Goal: Understand process/instructions: Learn how to perform a task or action

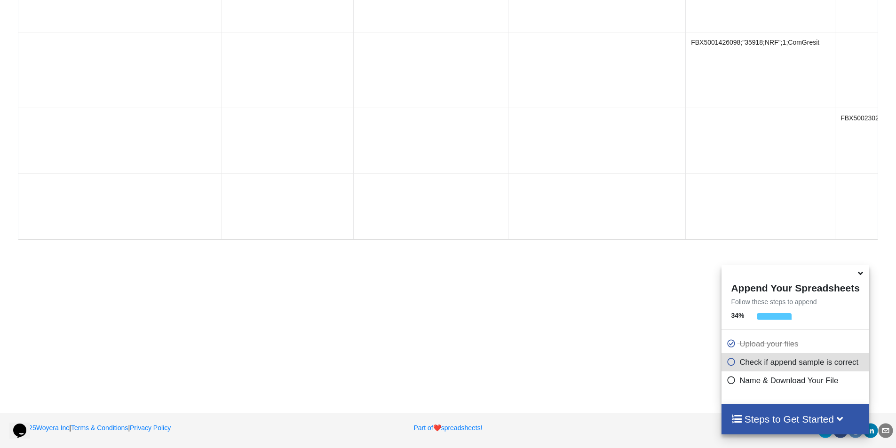
scroll to position [0, 840]
drag, startPoint x: 506, startPoint y: 212, endPoint x: 642, endPoint y: 209, distance: 135.9
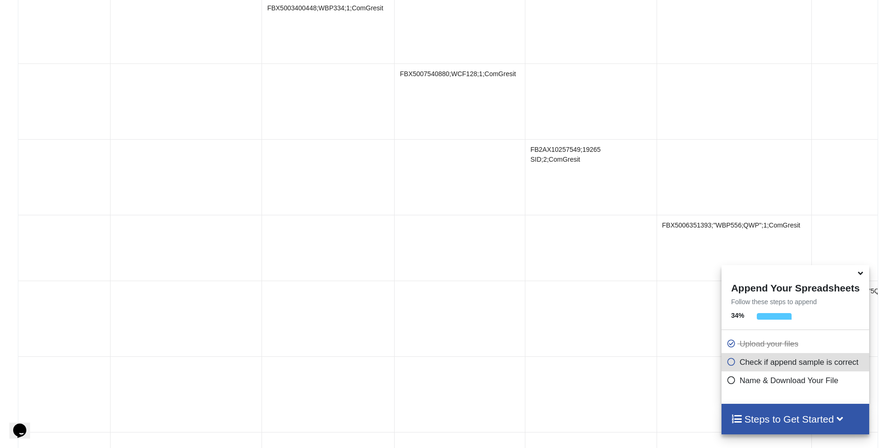
scroll to position [0, 0]
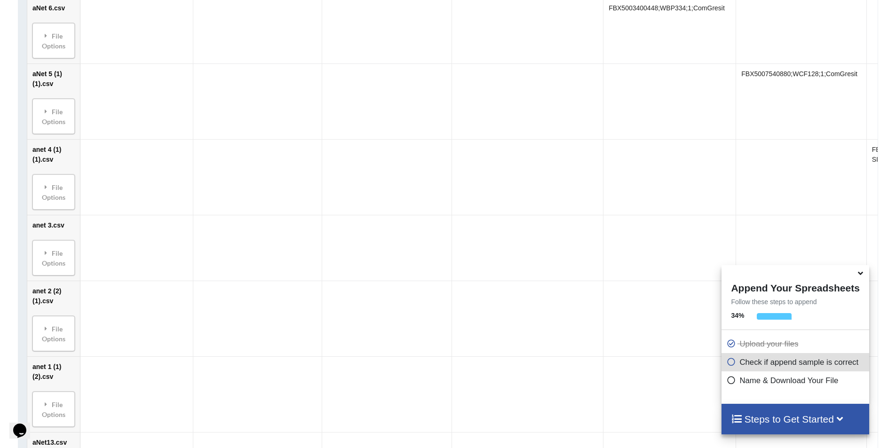
drag, startPoint x: 375, startPoint y: 205, endPoint x: 355, endPoint y: 204, distance: 19.8
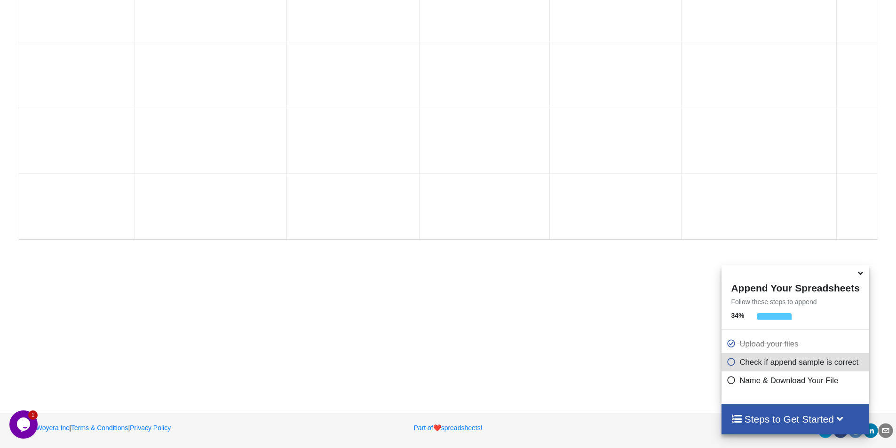
scroll to position [0, 840]
drag, startPoint x: 280, startPoint y: 203, endPoint x: 509, endPoint y: 199, distance: 228.5
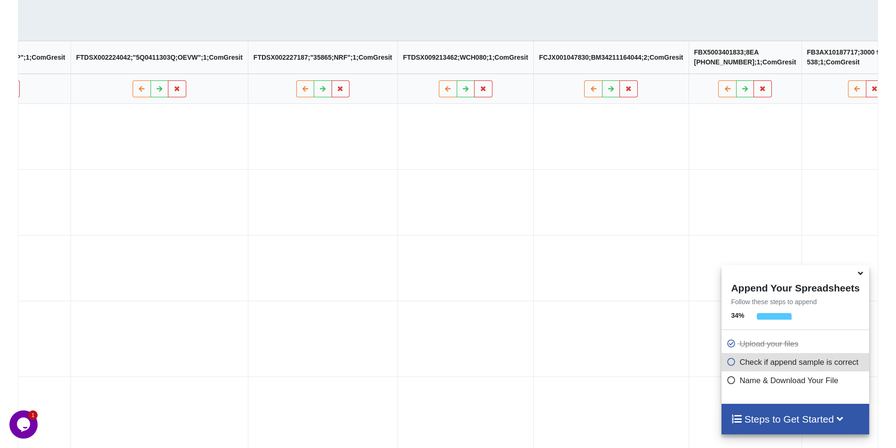
scroll to position [319, 0]
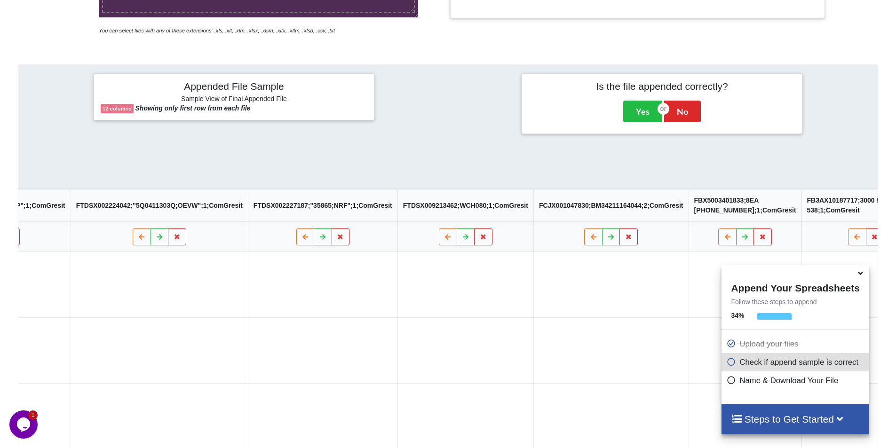
drag, startPoint x: 562, startPoint y: 266, endPoint x: 598, endPoint y: 263, distance: 36.3
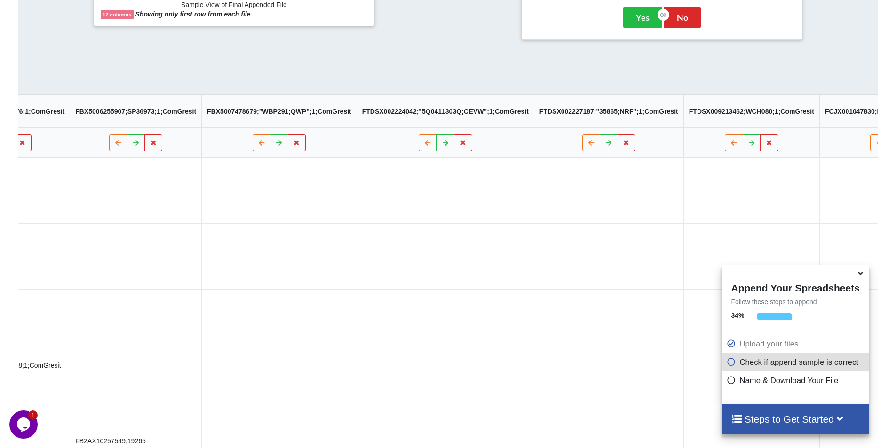
scroll to position [0, 0]
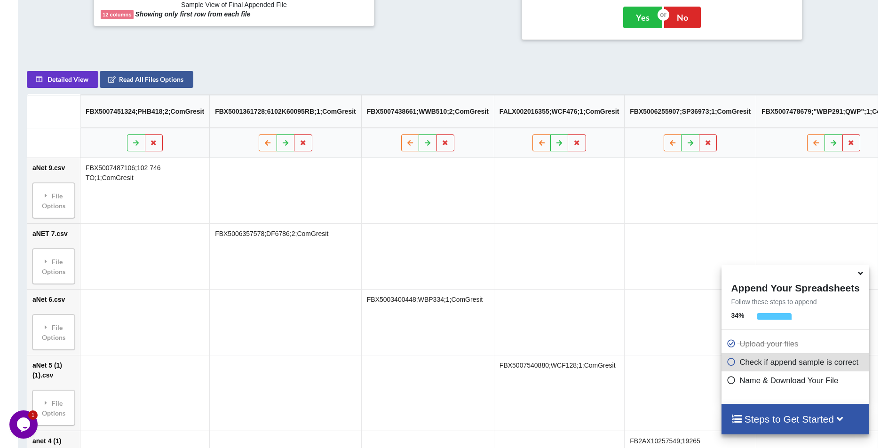
drag, startPoint x: 568, startPoint y: 200, endPoint x: 429, endPoint y: 198, distance: 139.2
drag, startPoint x: 429, startPoint y: 198, endPoint x: 438, endPoint y: 197, distance: 9.6
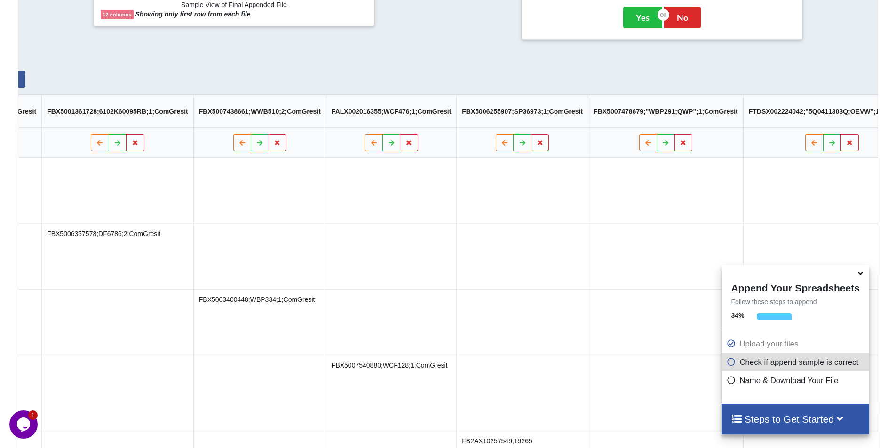
scroll to position [0, 840]
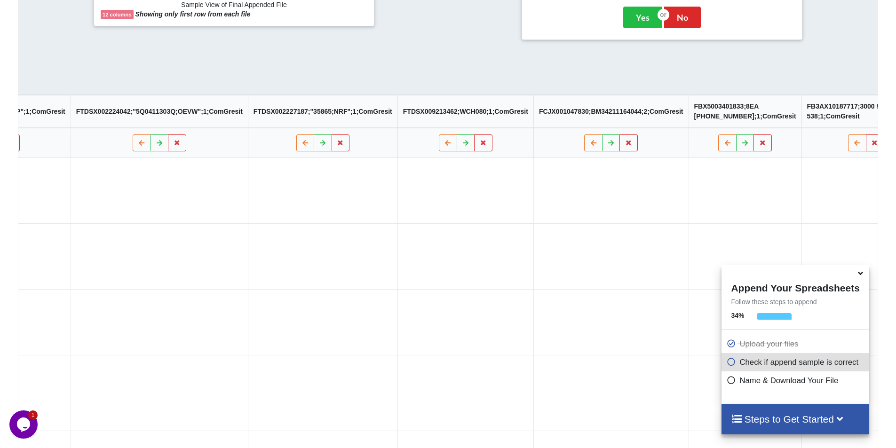
drag, startPoint x: 399, startPoint y: 193, endPoint x: 589, endPoint y: 178, distance: 191.0
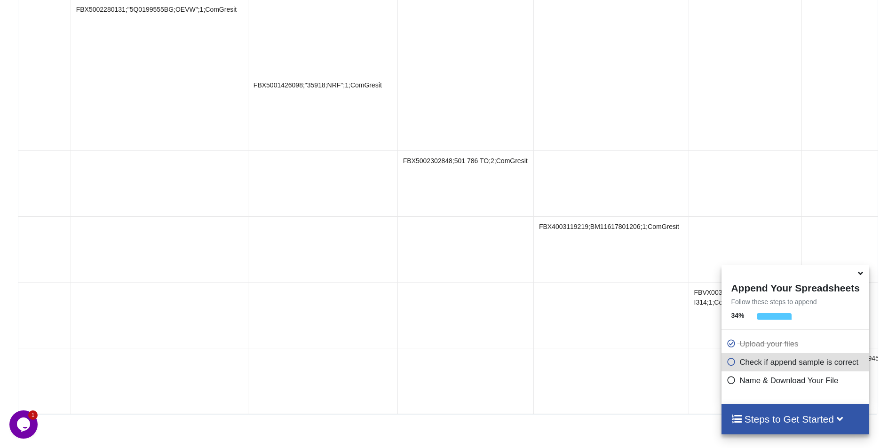
scroll to position [1165, 0]
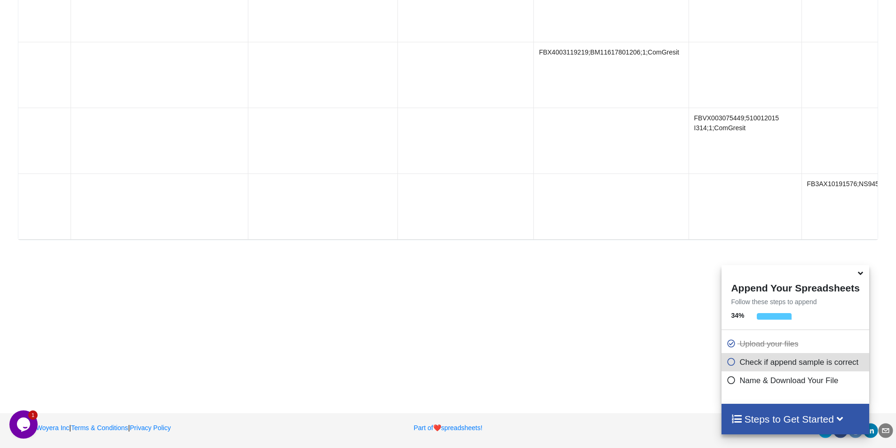
drag, startPoint x: 589, startPoint y: 178, endPoint x: 588, endPoint y: 316, distance: 138.7
drag, startPoint x: 476, startPoint y: 190, endPoint x: 626, endPoint y: 189, distance: 150.0
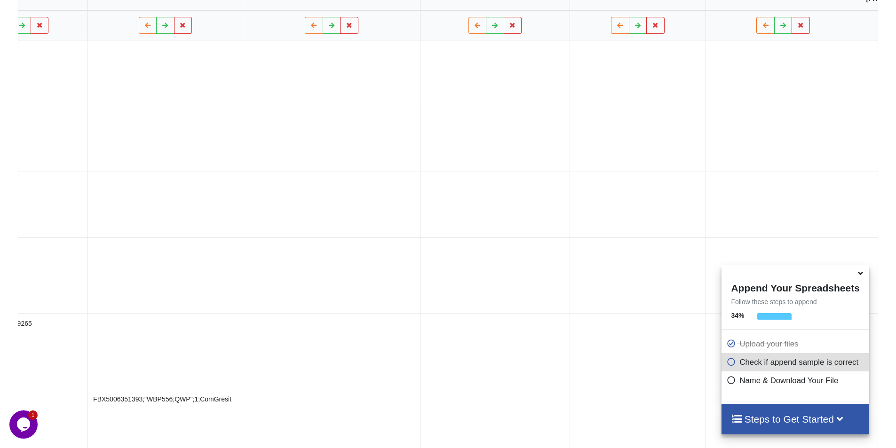
scroll to position [0, 75]
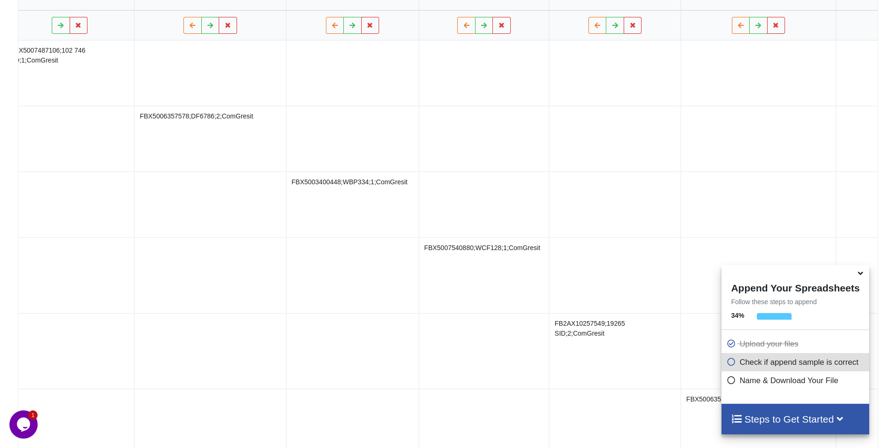
drag, startPoint x: 386, startPoint y: 198, endPoint x: 367, endPoint y: 195, distance: 19.1
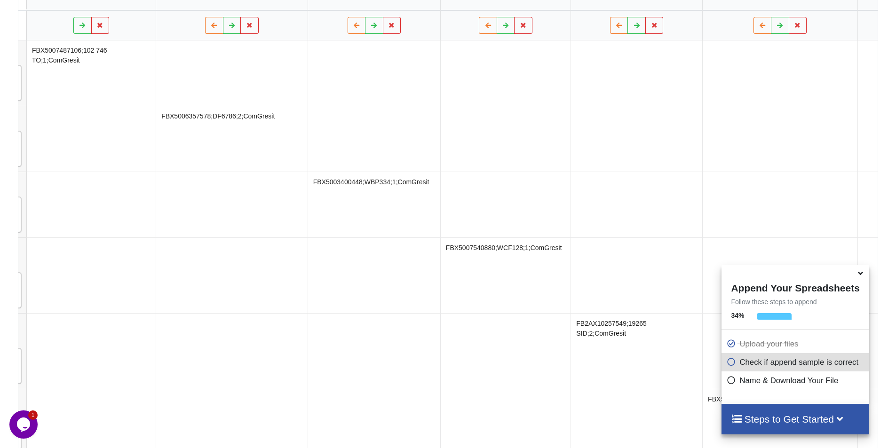
drag, startPoint x: 476, startPoint y: 185, endPoint x: 512, endPoint y: 188, distance: 35.4
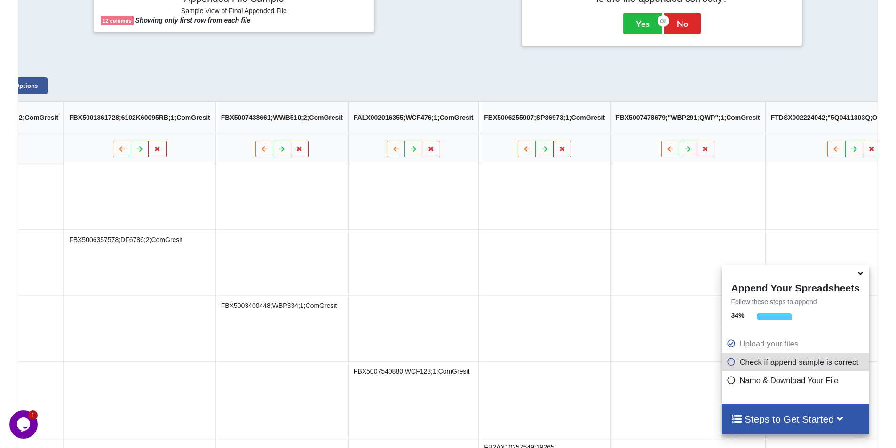
scroll to position [249, 0]
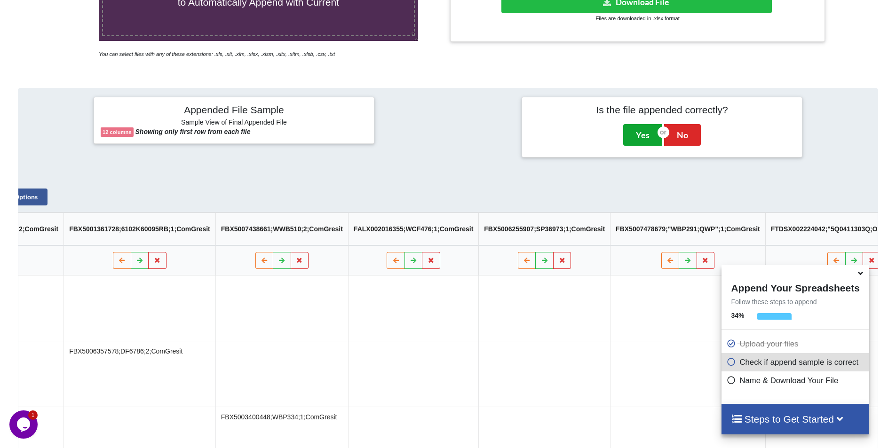
click at [650, 138] on button "Yes" at bounding box center [642, 135] width 39 height 22
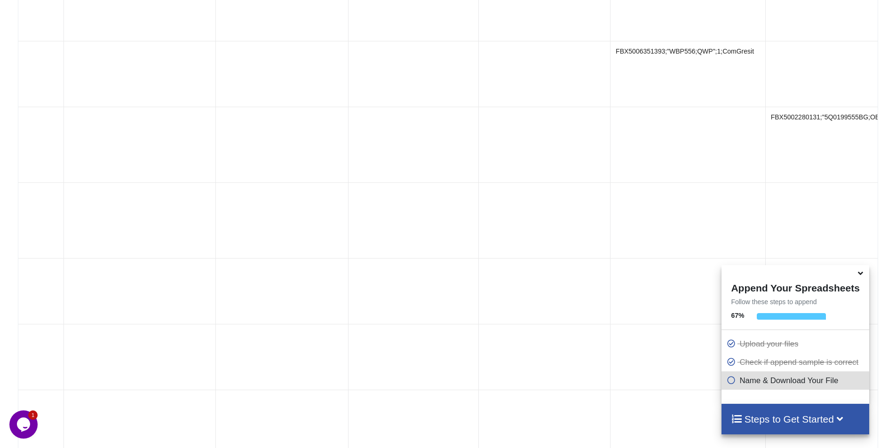
scroll to position [960, 0]
click at [787, 413] on h4 "Steps to Get Started" at bounding box center [795, 419] width 128 height 12
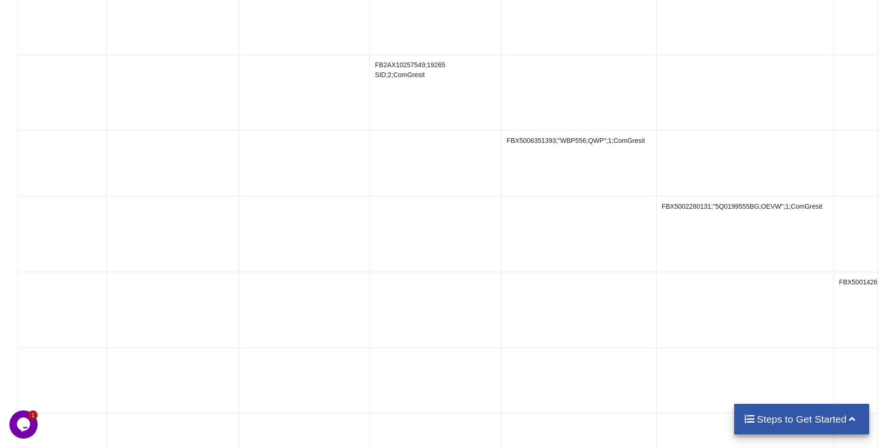
scroll to position [0, 840]
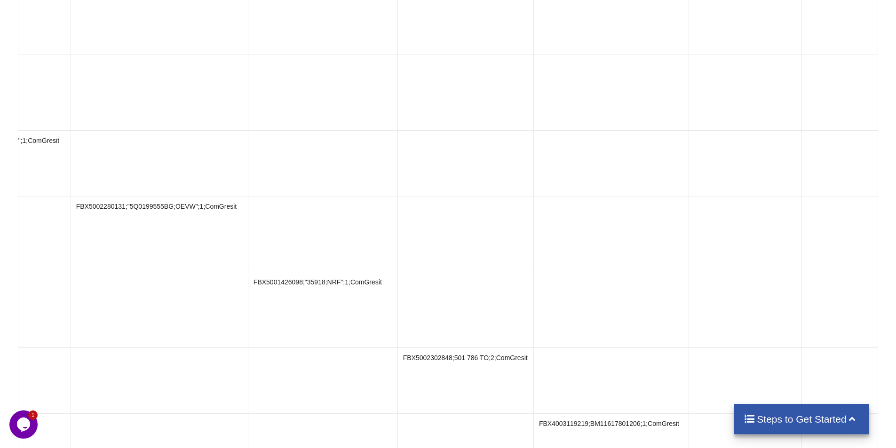
drag, startPoint x: 433, startPoint y: 259, endPoint x: 677, endPoint y: 259, distance: 244.0
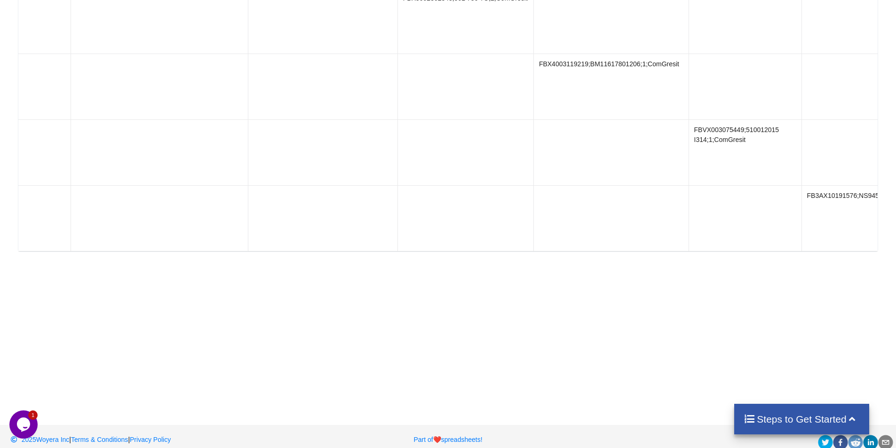
scroll to position [1152, 0]
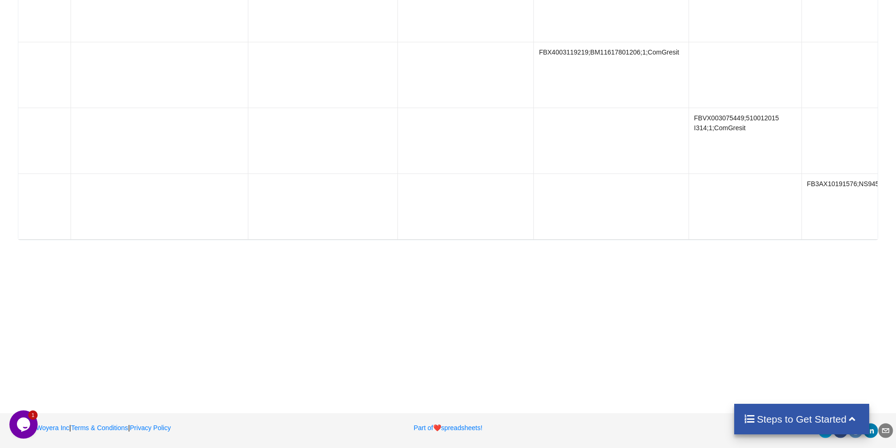
click at [795, 420] on h4 "Steps to Get Started" at bounding box center [801, 419] width 116 height 12
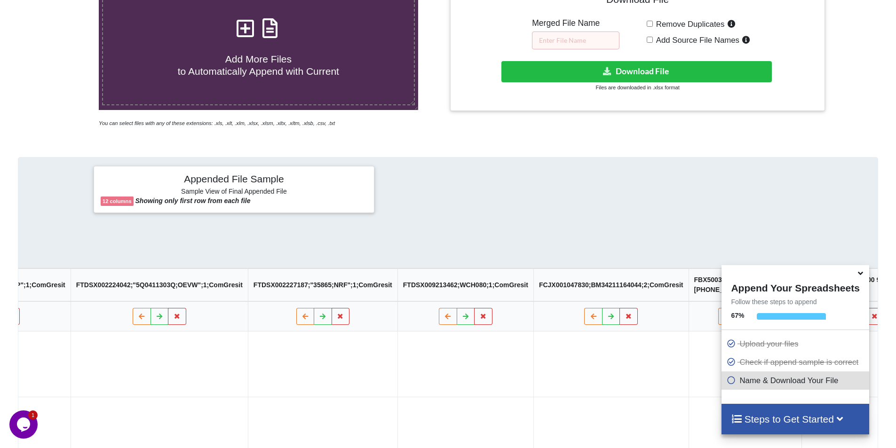
scroll to position [0, 0]
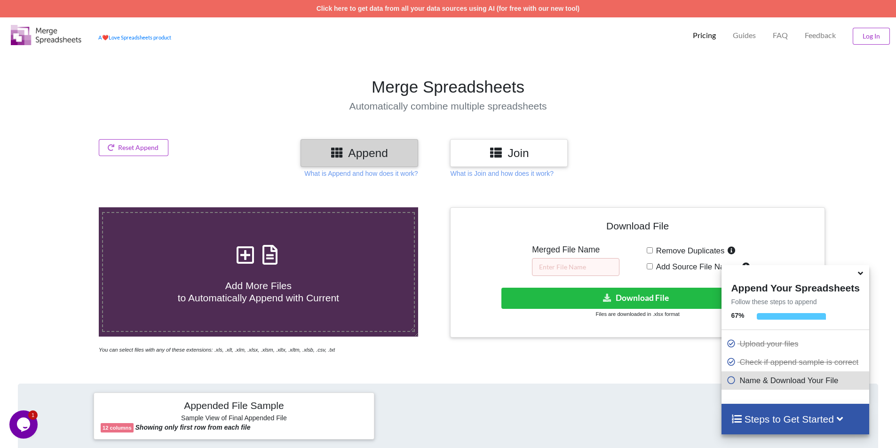
drag, startPoint x: 407, startPoint y: 244, endPoint x: 223, endPoint y: 94, distance: 236.9
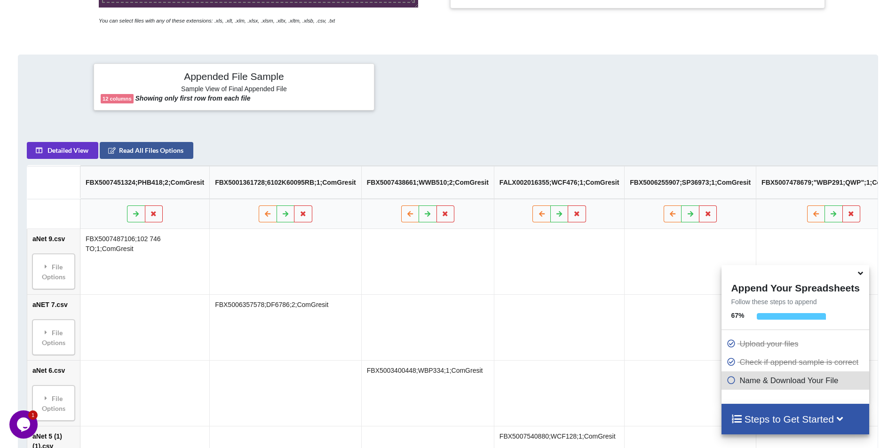
drag, startPoint x: 331, startPoint y: 251, endPoint x: 112, endPoint y: 227, distance: 220.4
click at [56, 272] on div "File Options" at bounding box center [53, 272] width 37 height 30
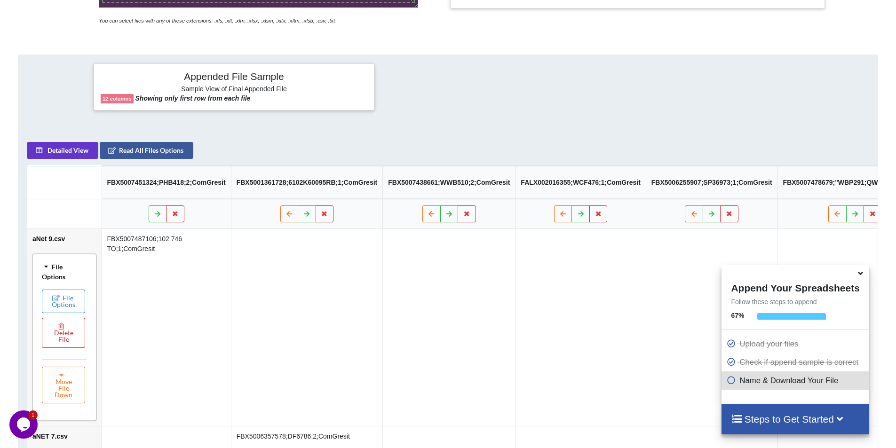
click at [56, 272] on div "File Options" at bounding box center [64, 272] width 58 height 30
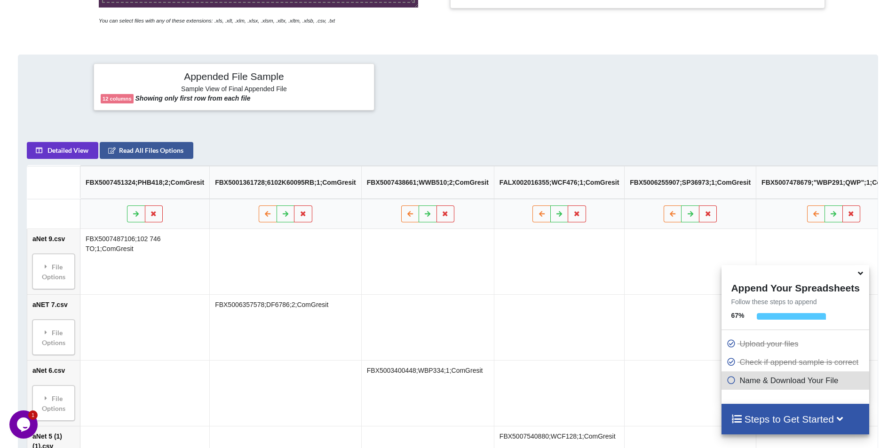
scroll to position [0, 840]
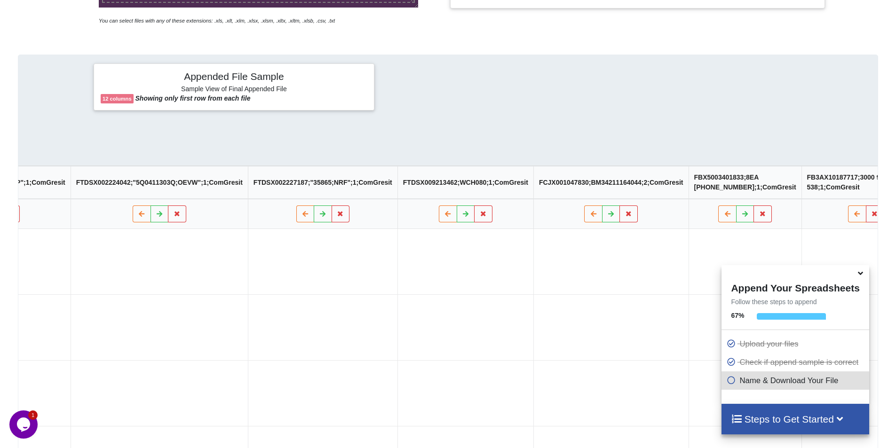
drag, startPoint x: 477, startPoint y: 269, endPoint x: 667, endPoint y: 260, distance: 190.7
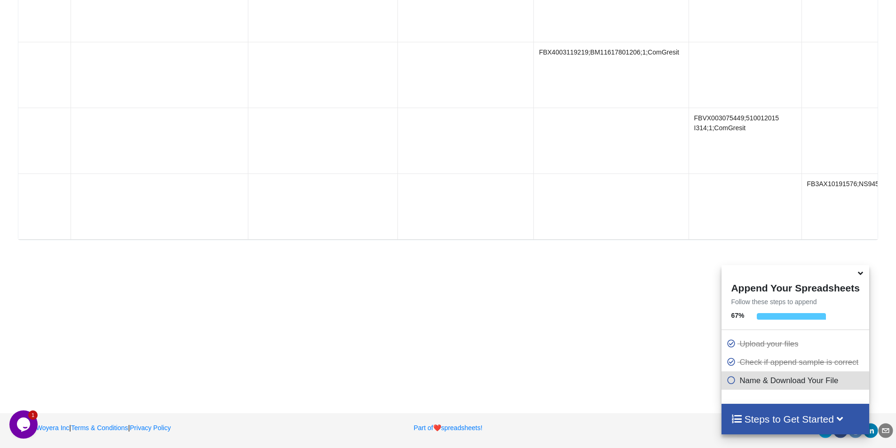
drag, startPoint x: 673, startPoint y: 404, endPoint x: 673, endPoint y: 417, distance: 13.2
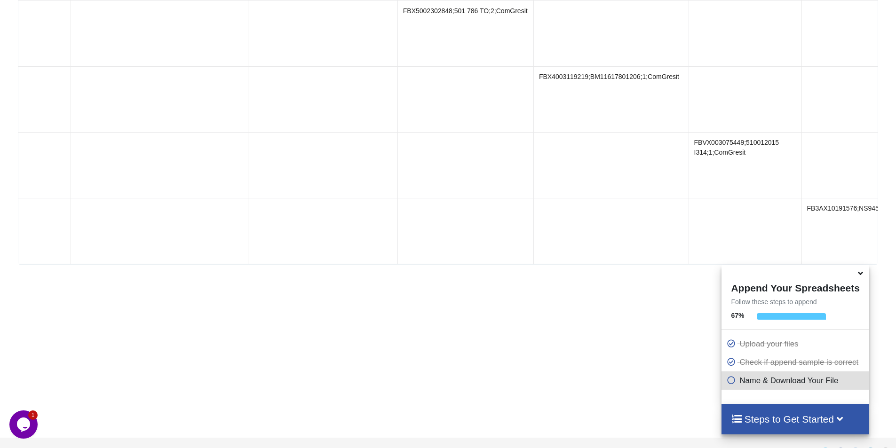
scroll to position [964, 0]
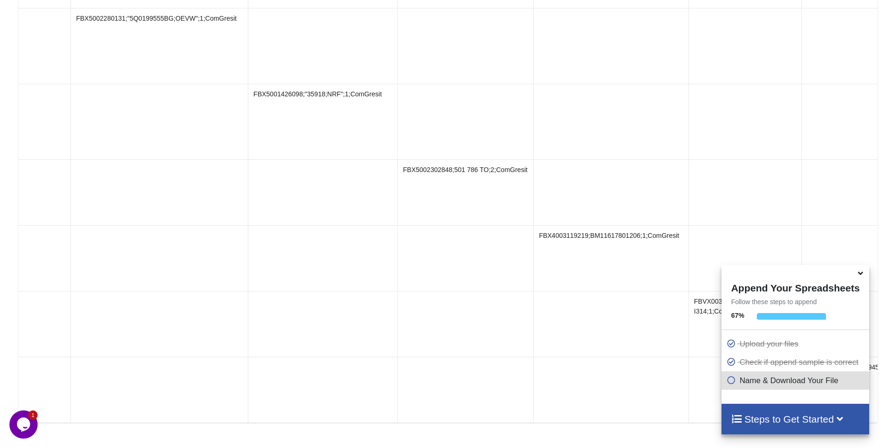
drag, startPoint x: 675, startPoint y: 315, endPoint x: 695, endPoint y: 315, distance: 20.2
click at [858, 276] on icon at bounding box center [860, 272] width 10 height 8
